Goal: Information Seeking & Learning: Find specific fact

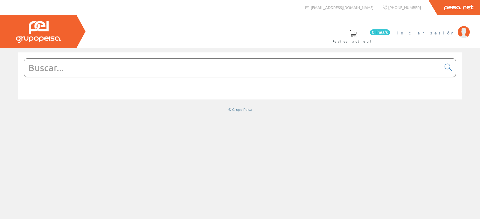
click at [460, 29] on img at bounding box center [464, 32] width 12 height 12
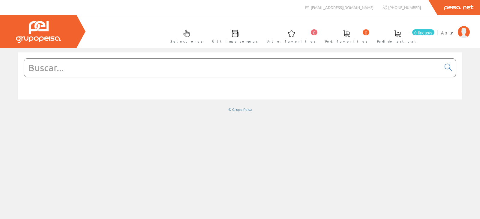
click at [62, 73] on input "text" at bounding box center [232, 68] width 417 height 18
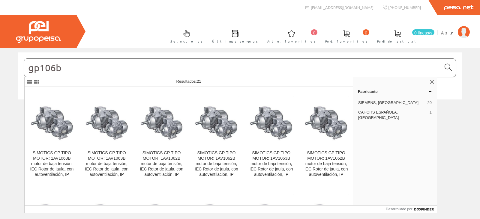
type input "gp106b"
click at [448, 67] on icon at bounding box center [448, 67] width 7 height 4
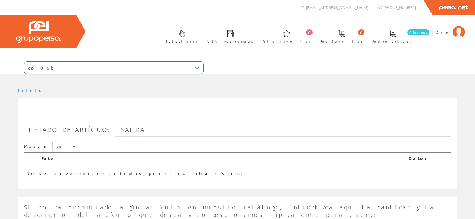
click at [88, 72] on input "gp106b" at bounding box center [108, 68] width 168 height 12
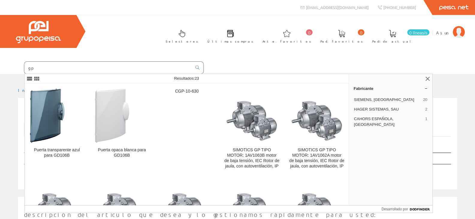
type input "g"
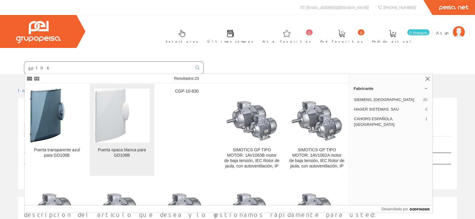
type input "gp106"
click at [118, 147] on link "Puerta opaca blanca para GD106B" at bounding box center [122, 130] width 65 height 92
